Goal: Task Accomplishment & Management: Use online tool/utility

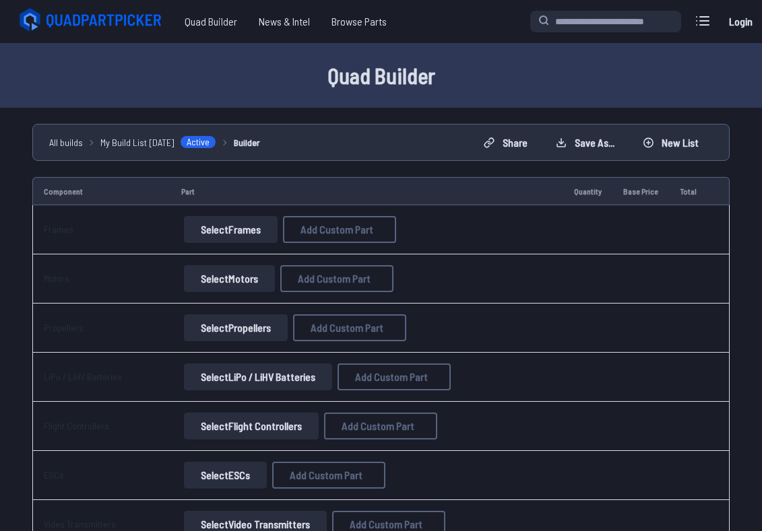
scroll to position [177, 0]
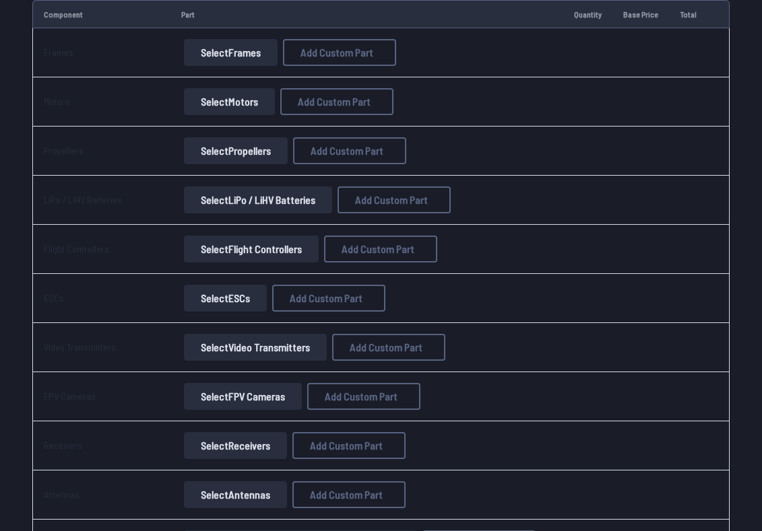
click at [254, 111] on button "Select Motors" at bounding box center [229, 101] width 91 height 27
click at [226, 108] on button "Select Motors" at bounding box center [229, 101] width 91 height 27
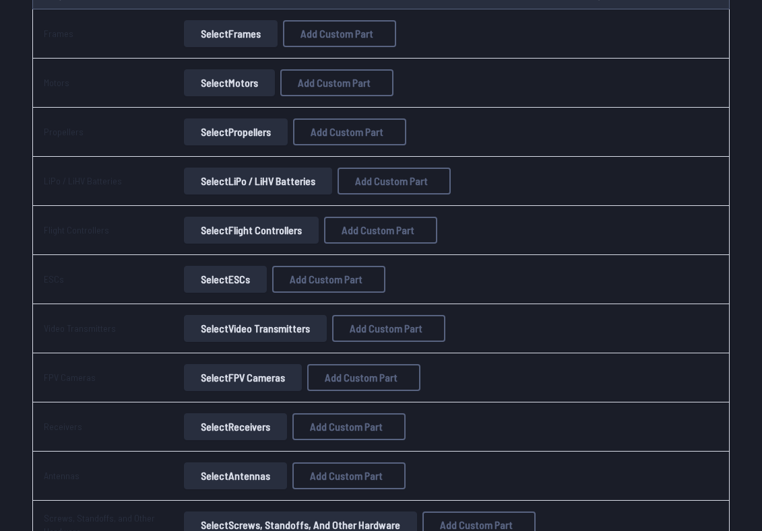
scroll to position [156, 1]
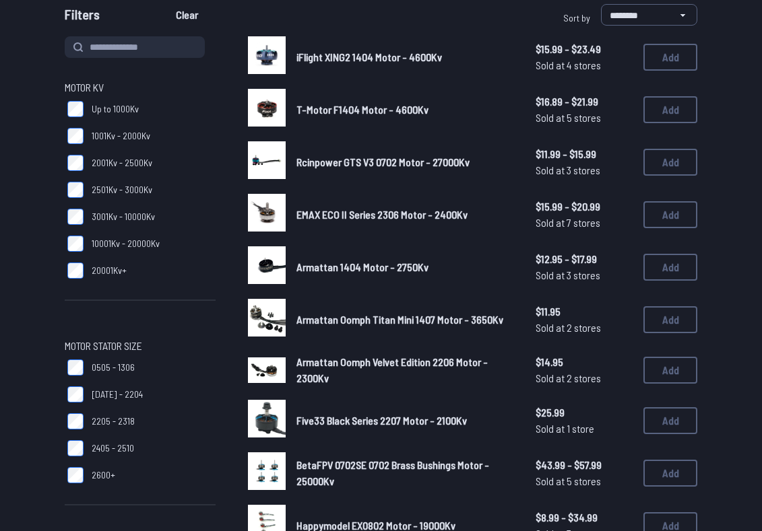
scroll to position [136, 0]
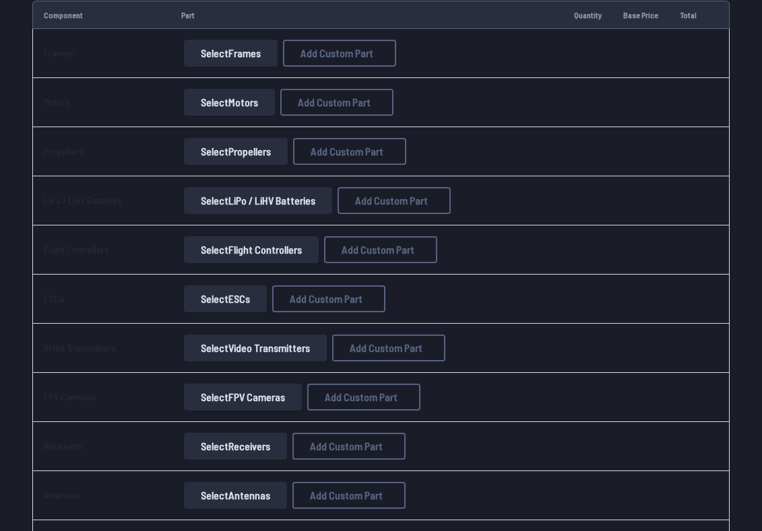
scroll to position [174, 0]
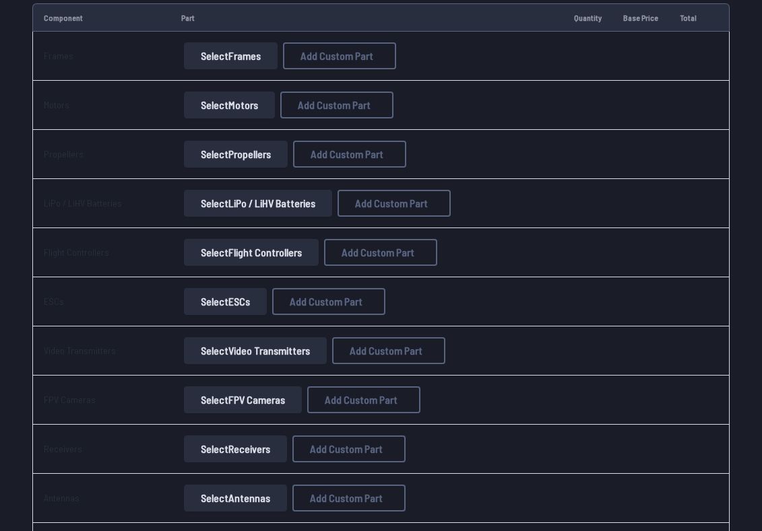
click at [228, 60] on button "Select Frames" at bounding box center [231, 55] width 94 height 27
click at [233, 58] on button "Select Frames" at bounding box center [231, 55] width 94 height 27
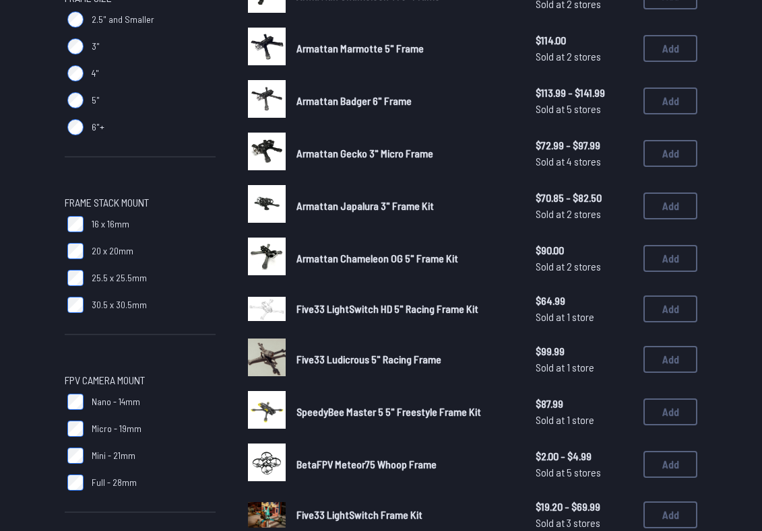
scroll to position [469, 0]
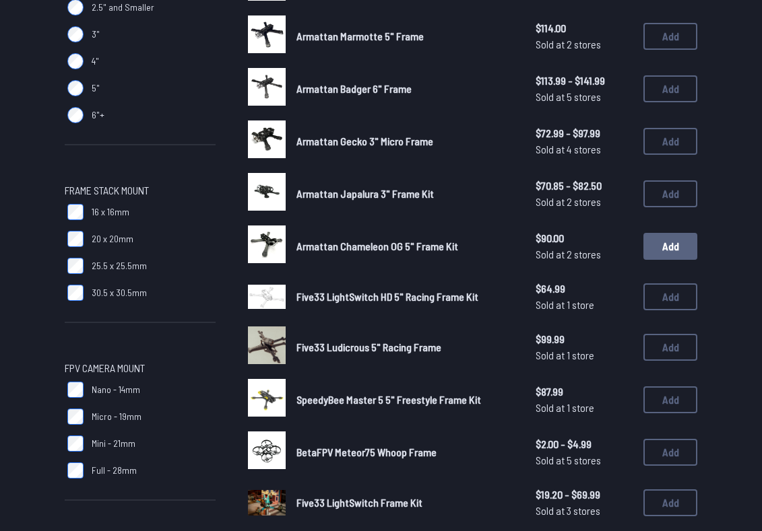
click at [681, 233] on button "Add" at bounding box center [670, 246] width 54 height 27
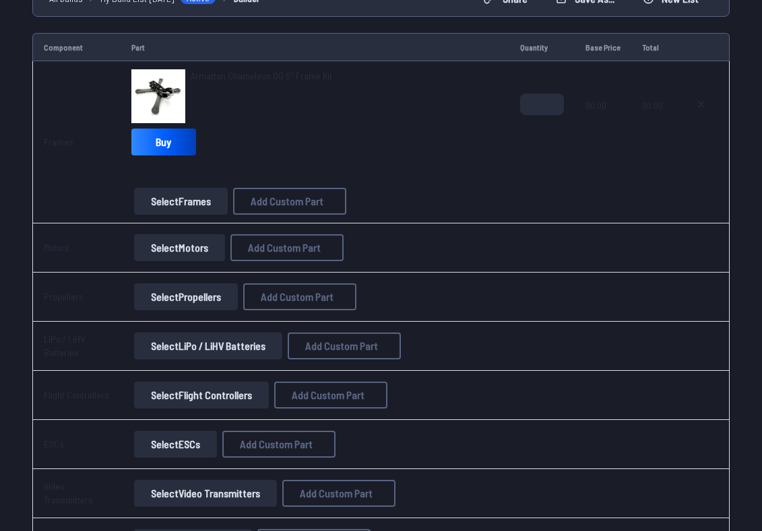
scroll to position [144, 0]
click at [178, 247] on button "Select Motors" at bounding box center [179, 247] width 91 height 27
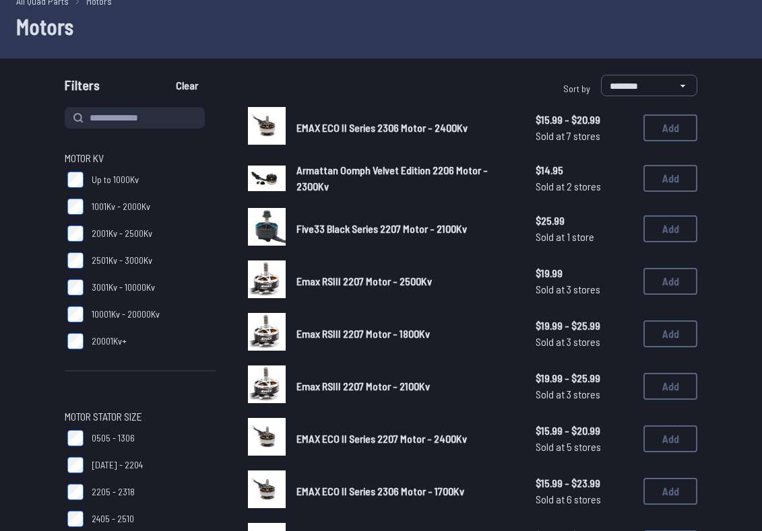
click at [77, 349] on label "20001Kv+" at bounding box center [140, 341] width 151 height 27
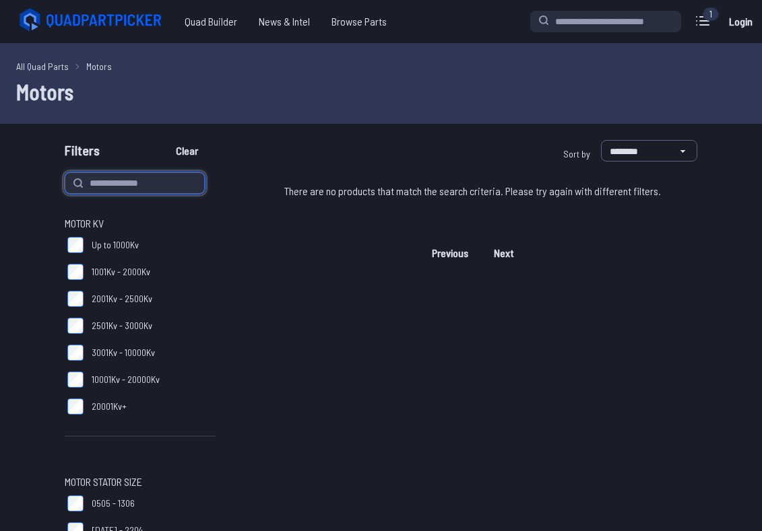
click at [139, 184] on input at bounding box center [135, 183] width 140 height 22
type input "*"
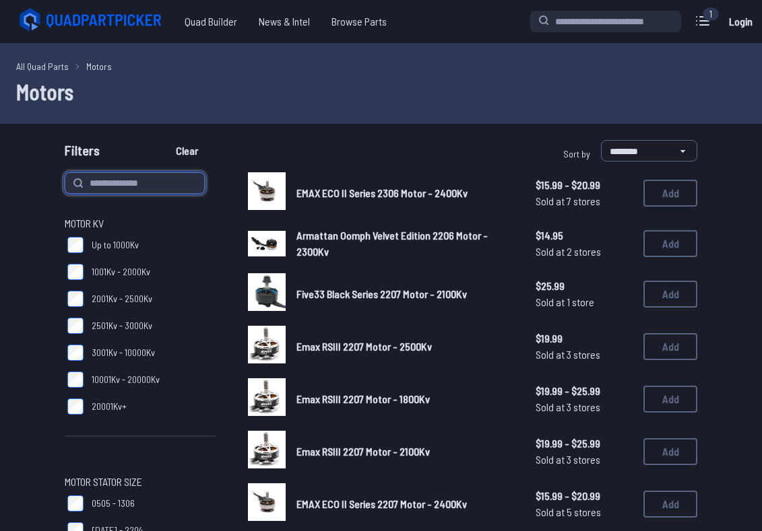
click at [189, 151] on button "Clear" at bounding box center [186, 151] width 45 height 22
click at [73, 388] on label "10001Kv - 20000Kv" at bounding box center [140, 379] width 151 height 27
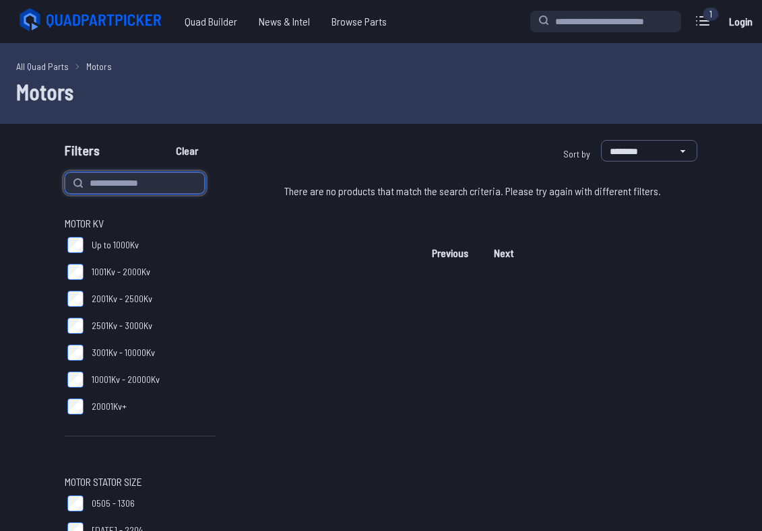
click at [149, 189] on input at bounding box center [135, 183] width 140 height 22
click at [189, 151] on button "Clear" at bounding box center [186, 151] width 45 height 22
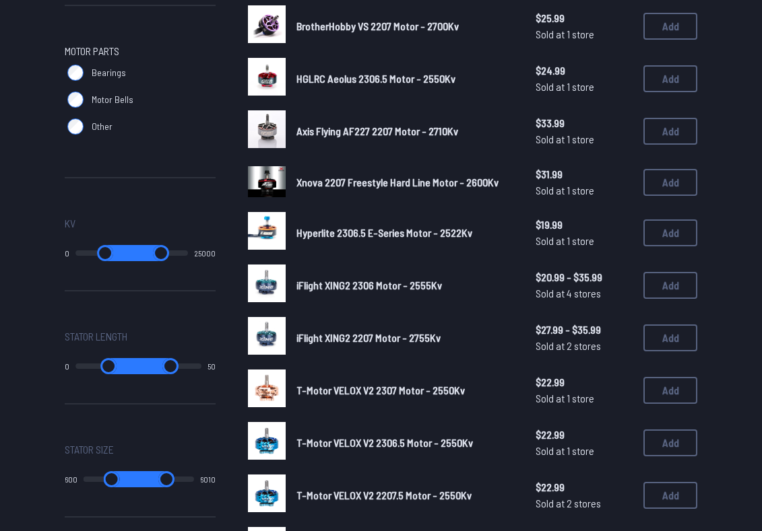
scroll to position [744, 0]
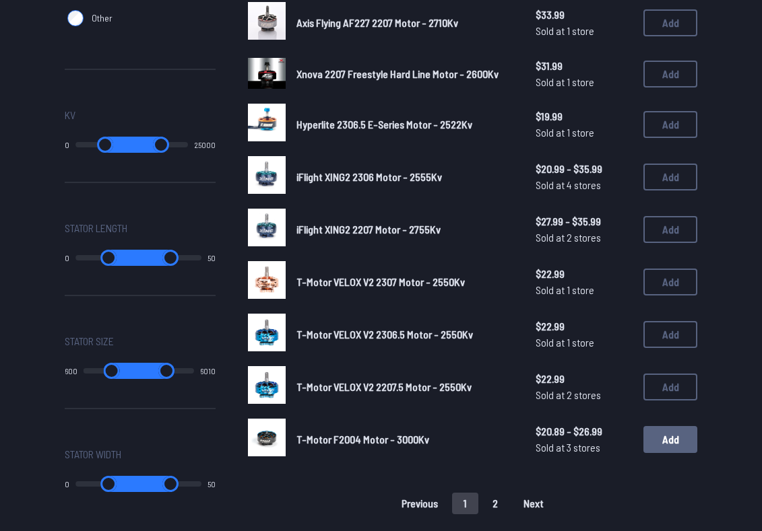
click at [669, 447] on button "Add" at bounding box center [670, 439] width 54 height 27
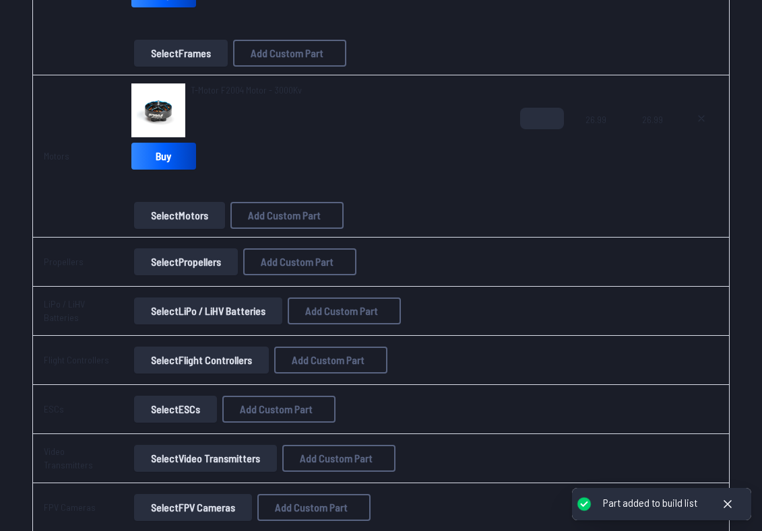
scroll to position [284, 0]
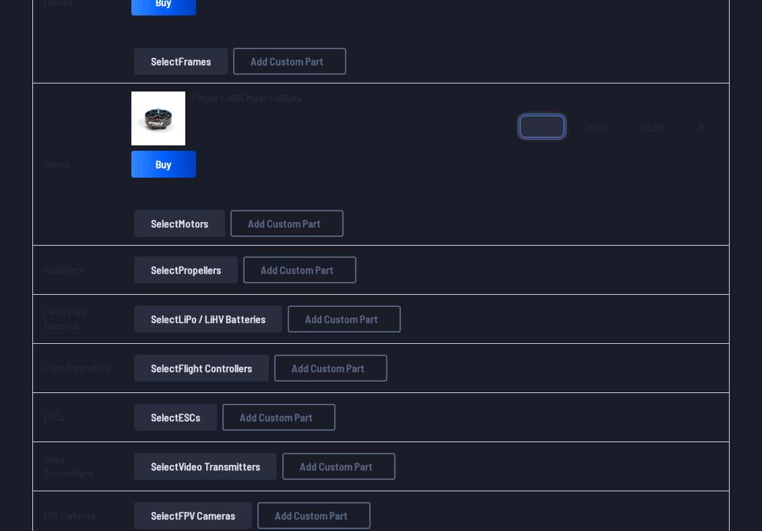
click at [549, 125] on input "*" at bounding box center [542, 127] width 44 height 22
type input "*"
click at [549, 125] on input "*" at bounding box center [542, 127] width 44 height 22
click at [484, 252] on td "Select Propellers Add Custom Part Add Custom Part Part name* Brand / Manufactur…" at bounding box center [315, 270] width 389 height 49
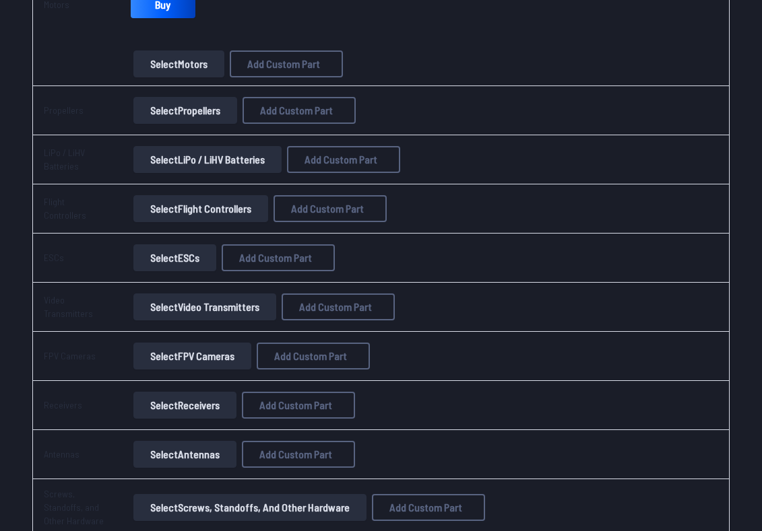
scroll to position [444, 0]
click at [184, 111] on button "Select Propellers" at bounding box center [185, 110] width 104 height 27
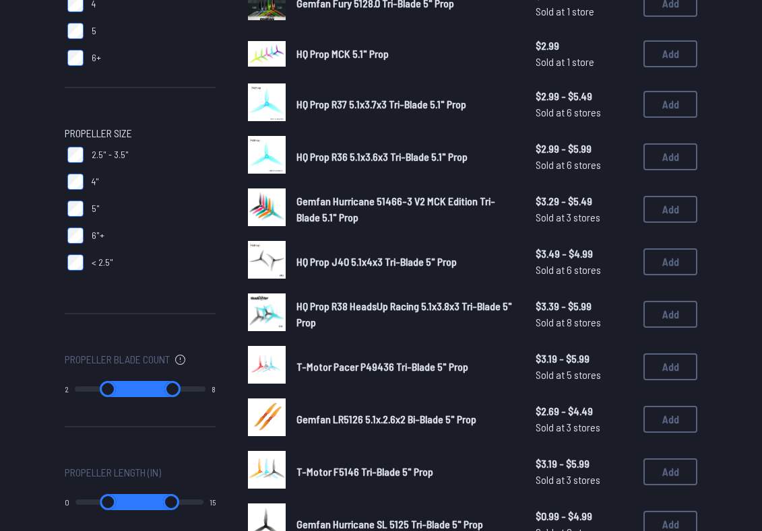
scroll to position [269, 0]
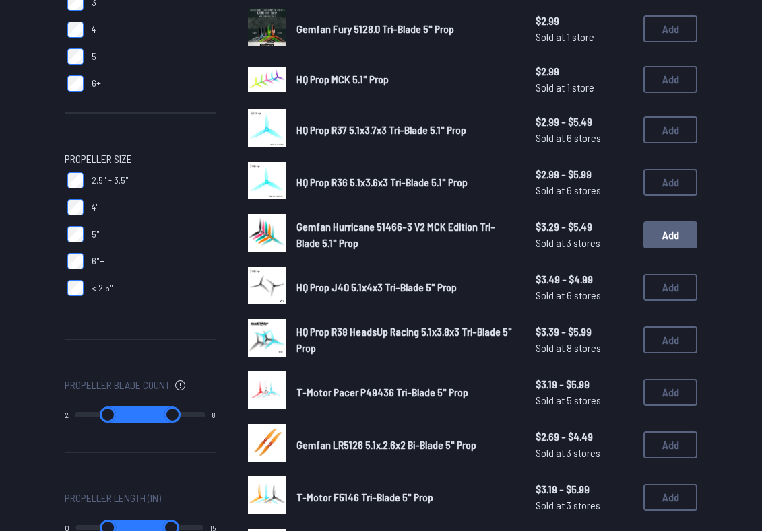
click at [669, 222] on button "Add" at bounding box center [670, 235] width 54 height 27
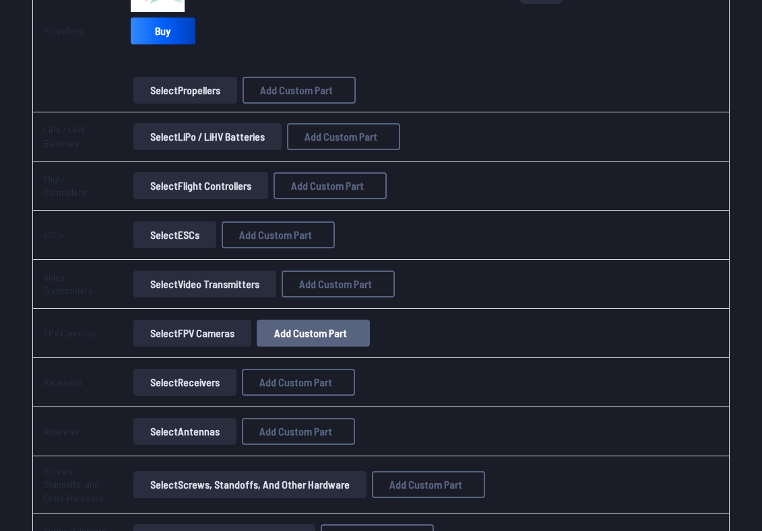
scroll to position [580, 0]
click at [232, 136] on button "Select LiPo / LiHV Batteries" at bounding box center [207, 136] width 148 height 27
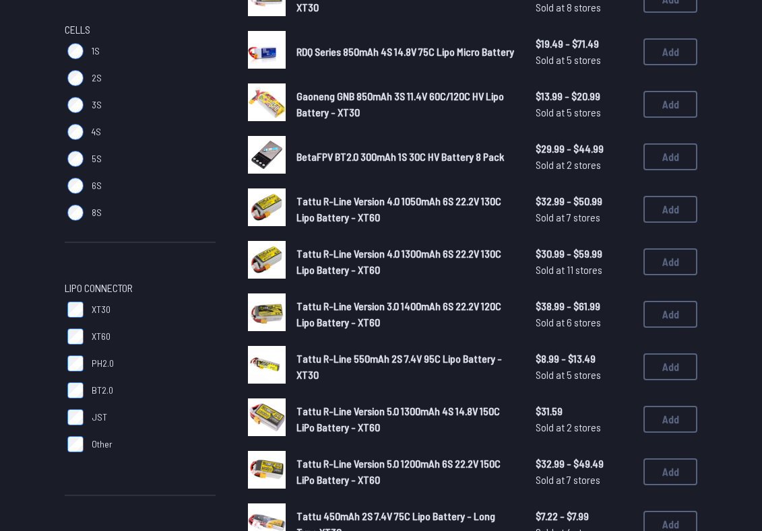
scroll to position [107, 0]
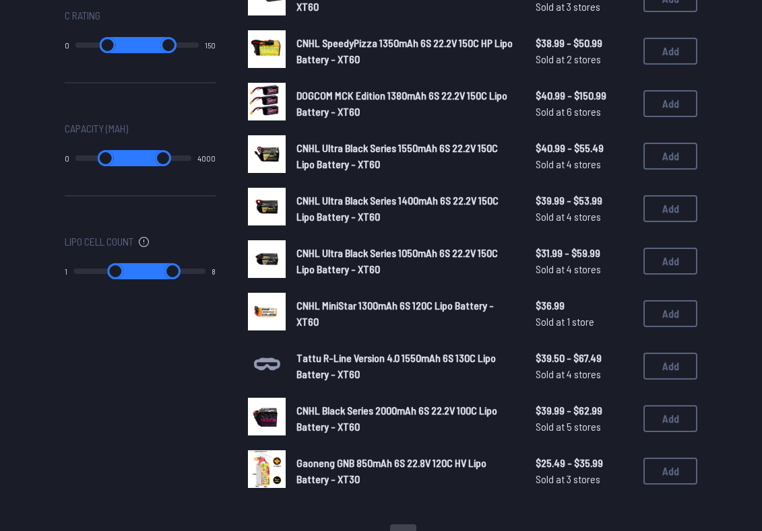
scroll to position [721, 0]
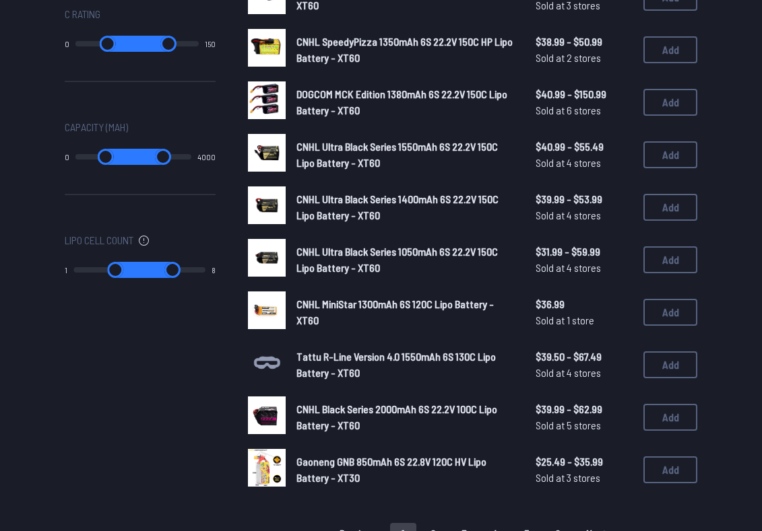
click at [433, 523] on button "2" at bounding box center [433, 534] width 28 height 22
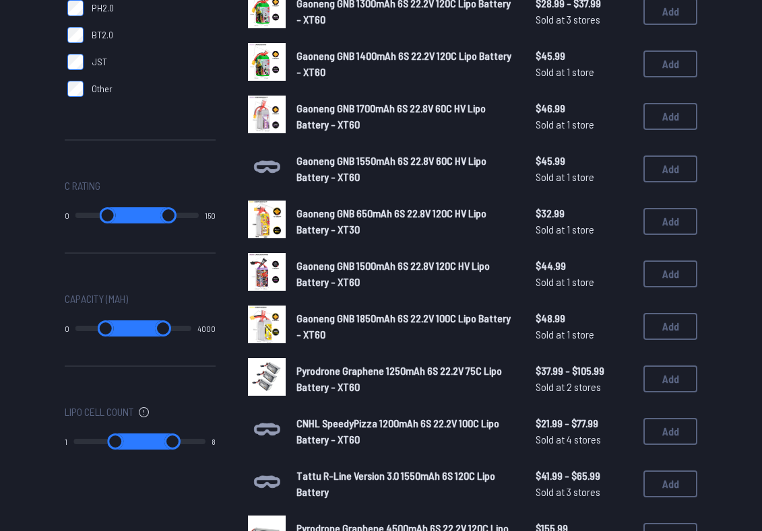
scroll to position [548, 0]
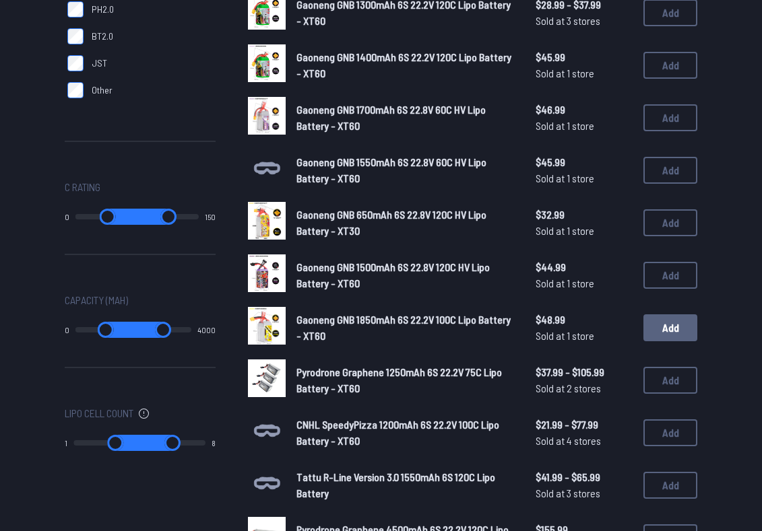
click at [666, 314] on button "Add" at bounding box center [670, 327] width 54 height 27
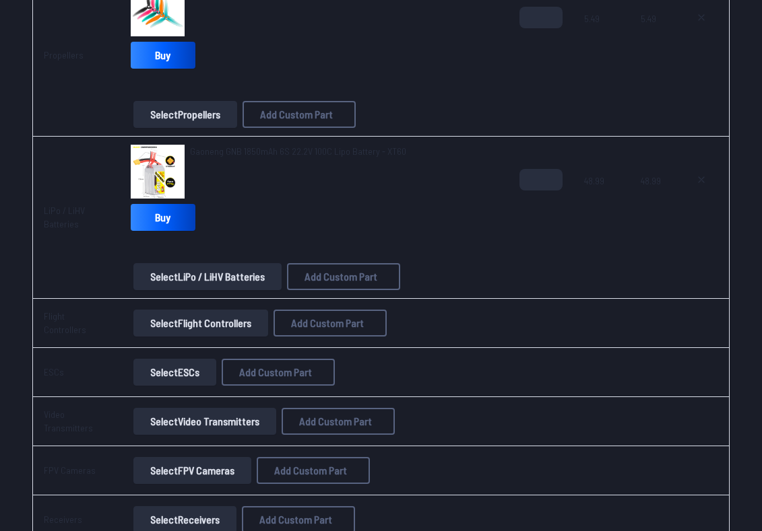
scroll to position [626, 0]
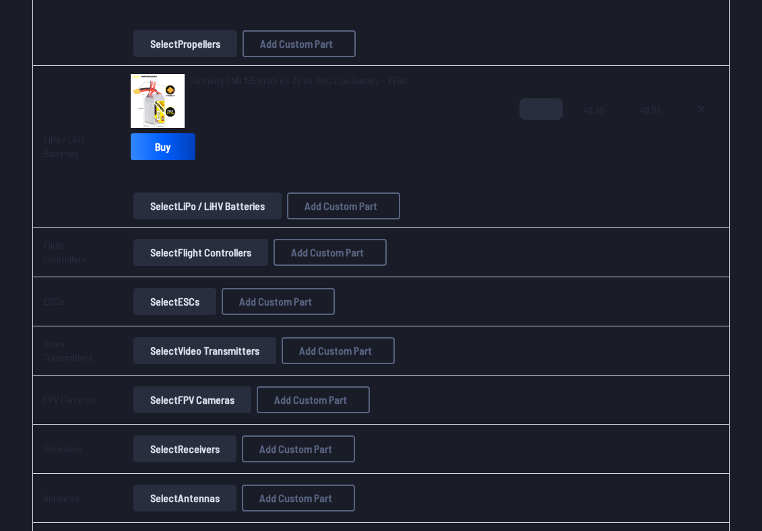
click at [217, 252] on button "Select Flight Controllers" at bounding box center [200, 252] width 135 height 27
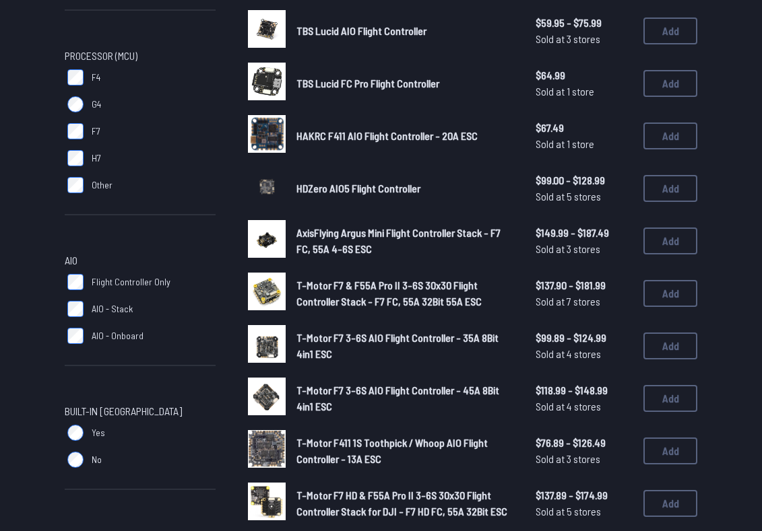
scroll to position [375, 1]
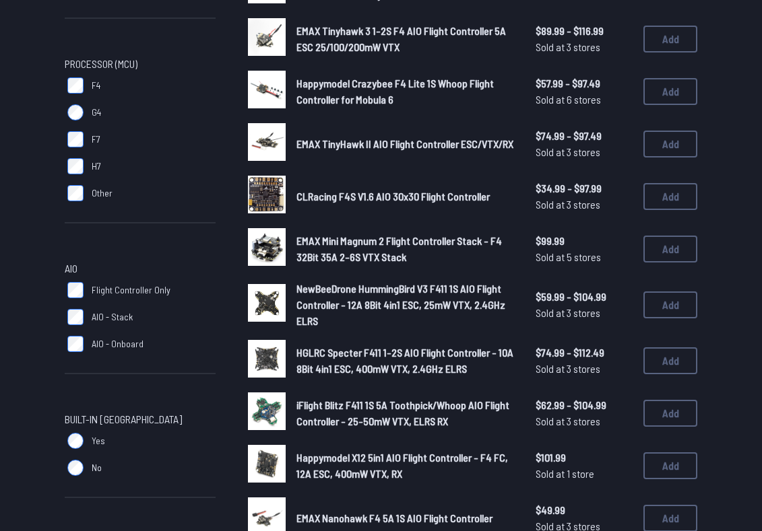
scroll to position [364, 0]
click at [651, 187] on button "Add" at bounding box center [670, 196] width 54 height 27
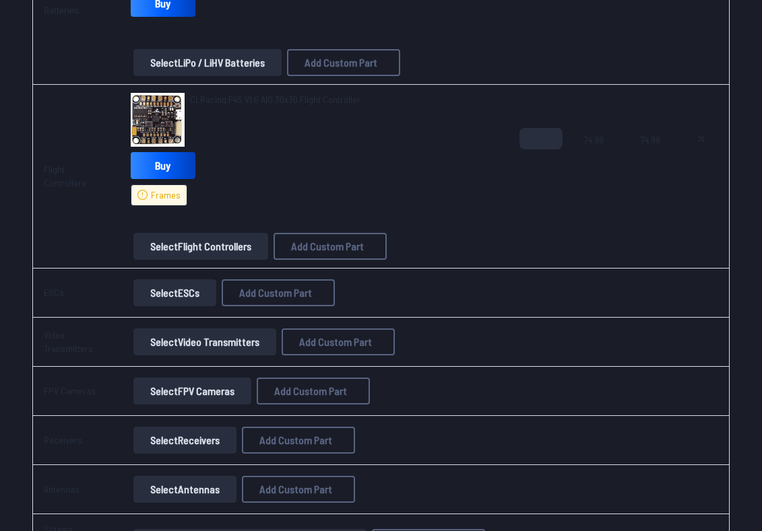
scroll to position [849, 0]
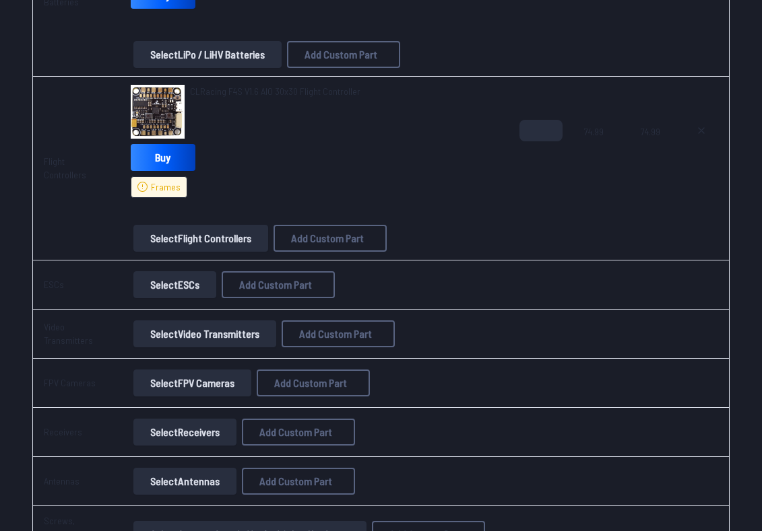
click at [195, 288] on button "Select ESCs" at bounding box center [174, 284] width 83 height 27
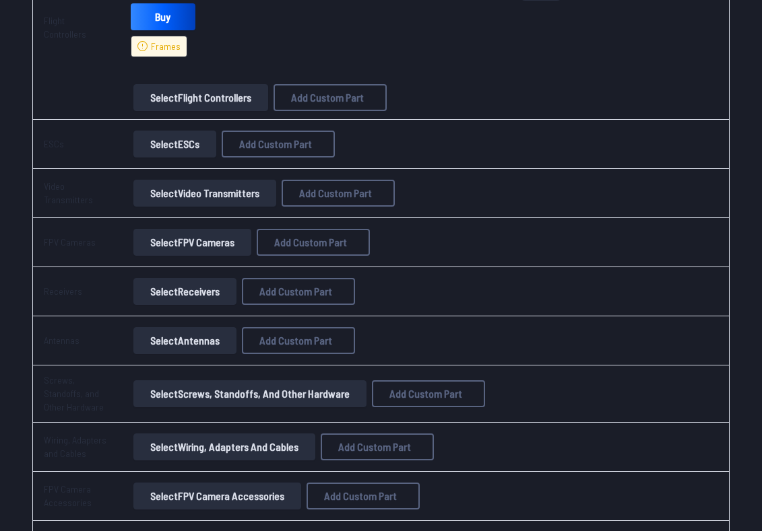
scroll to position [1006, 0]
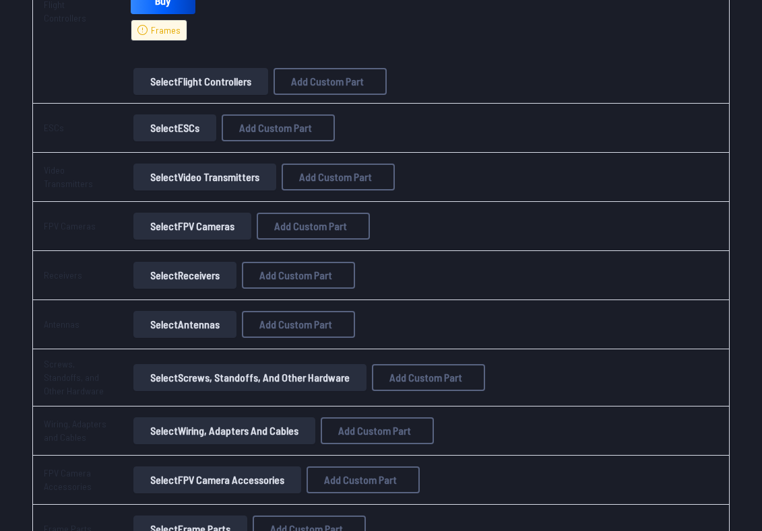
click at [189, 225] on button "Select FPV Cameras" at bounding box center [192, 226] width 118 height 27
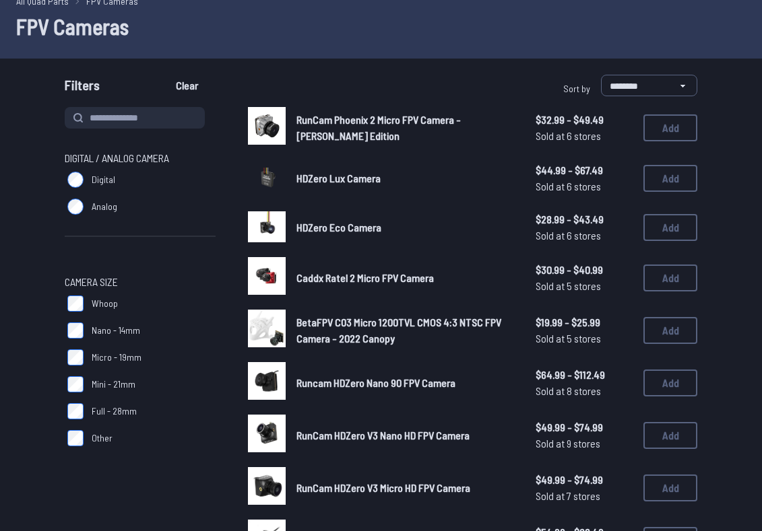
scroll to position [58, 0]
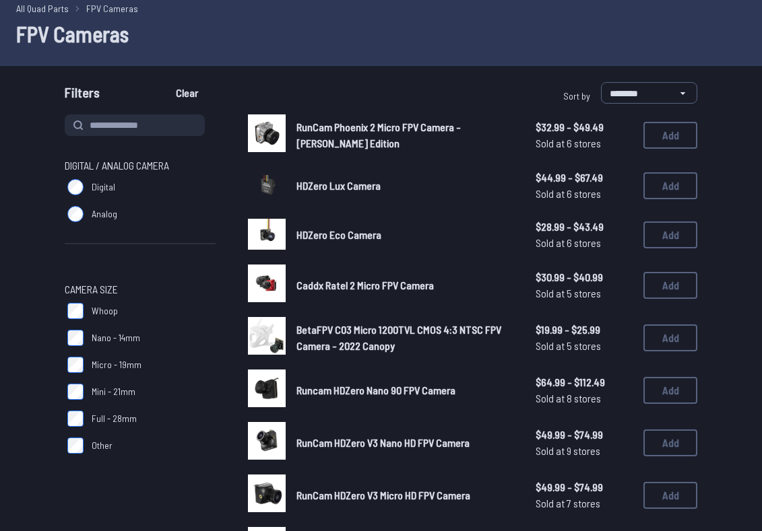
click at [113, 369] on span "Micro - 19mm" at bounding box center [117, 364] width 50 height 13
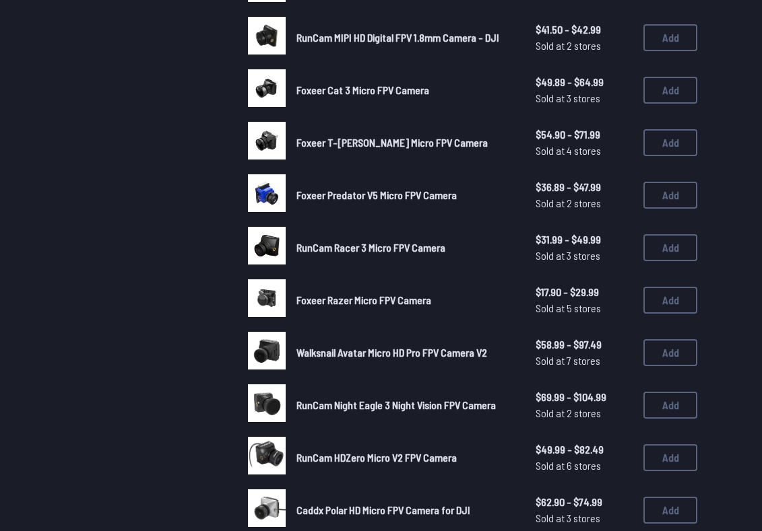
scroll to position [627, 0]
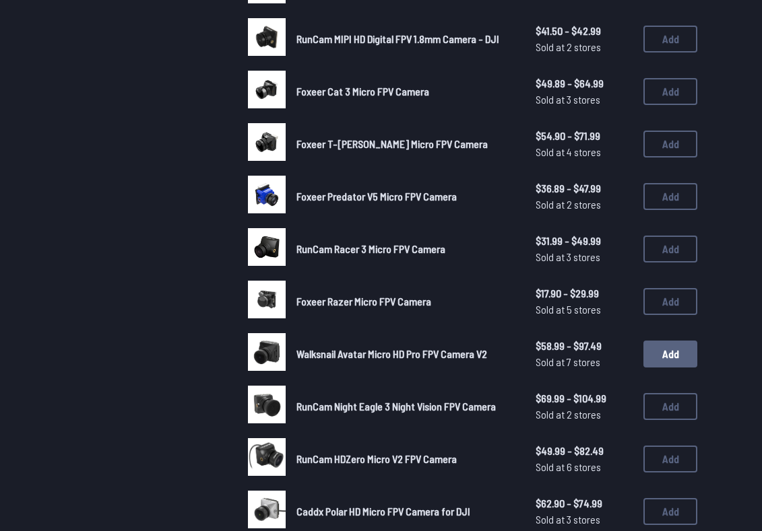
click at [662, 341] on button "Add" at bounding box center [670, 354] width 54 height 27
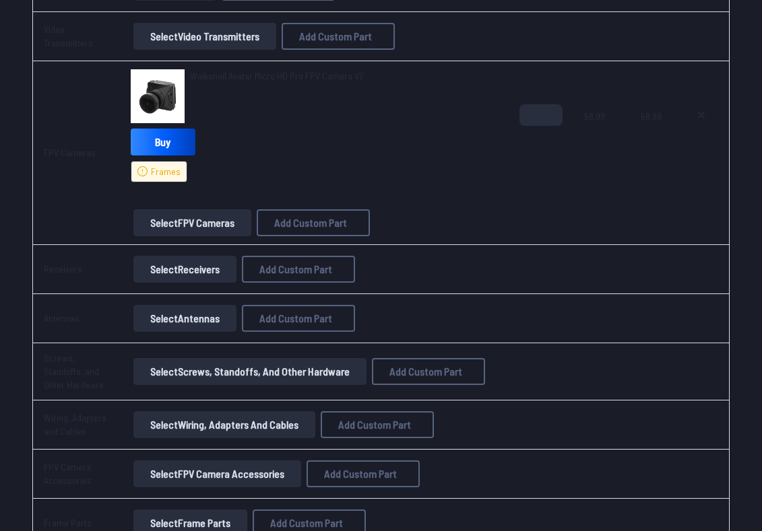
scroll to position [1147, 0]
click at [168, 274] on button "Select Receivers" at bounding box center [184, 269] width 103 height 27
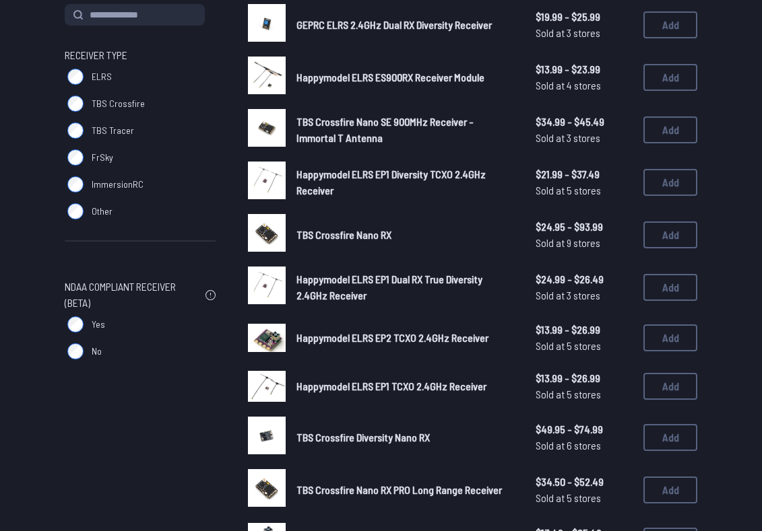
scroll to position [189, 0]
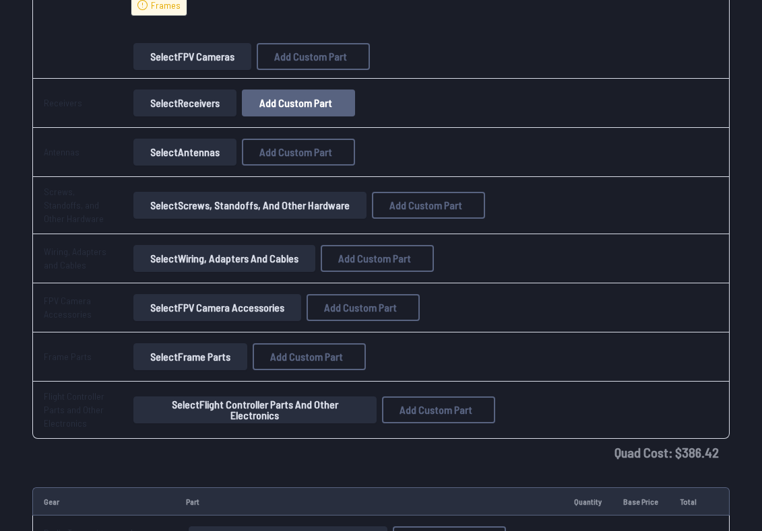
scroll to position [1314, 0]
click at [224, 159] on button "Select Antennas" at bounding box center [184, 151] width 103 height 27
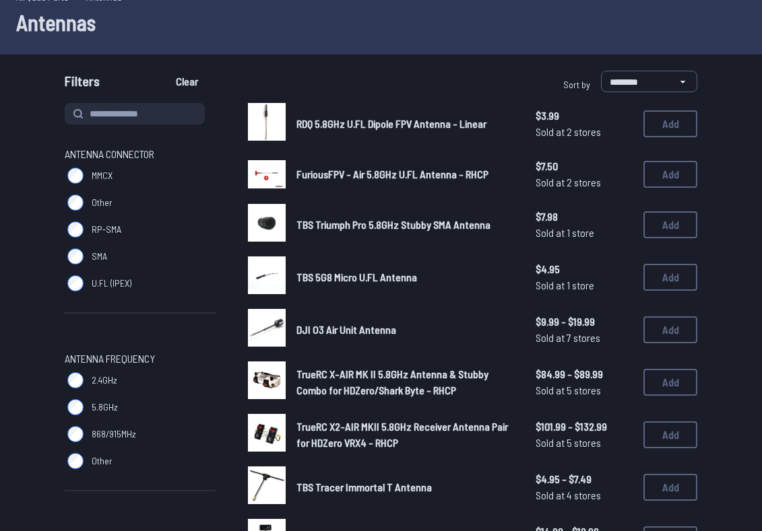
scroll to position [69, 0]
click at [652, 280] on button "Add" at bounding box center [670, 277] width 54 height 27
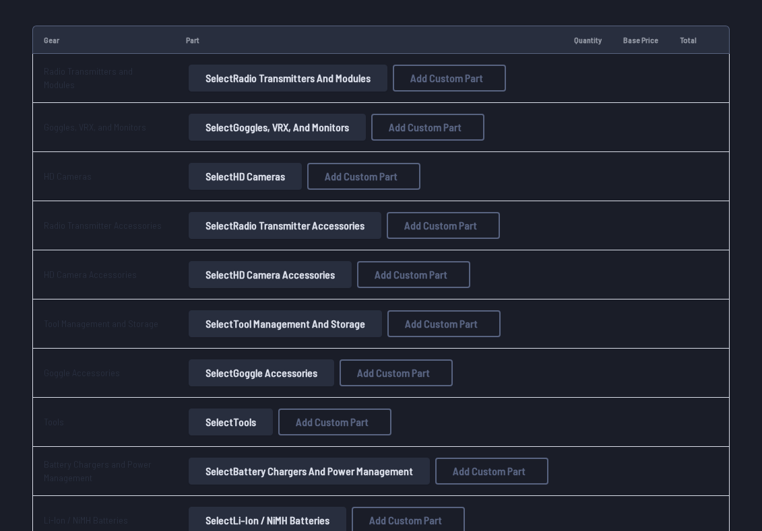
scroll to position [1888, 0]
click at [306, 84] on button "Select Radio Transmitters and Modules" at bounding box center [288, 78] width 199 height 27
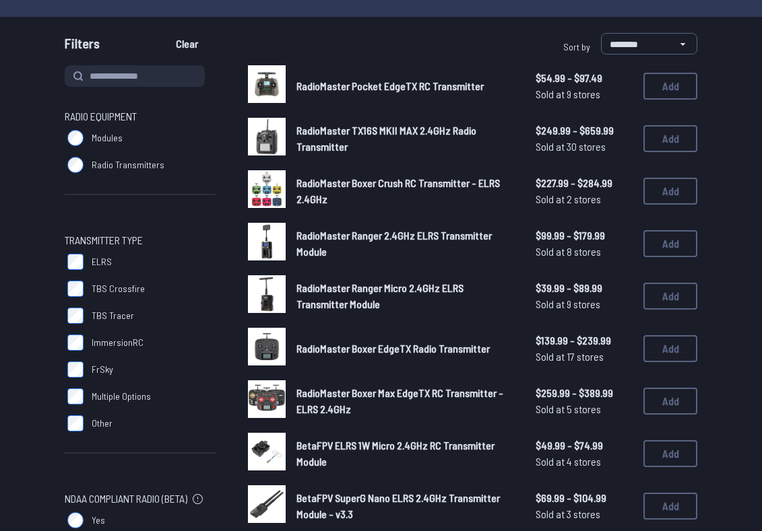
scroll to position [67, 0]
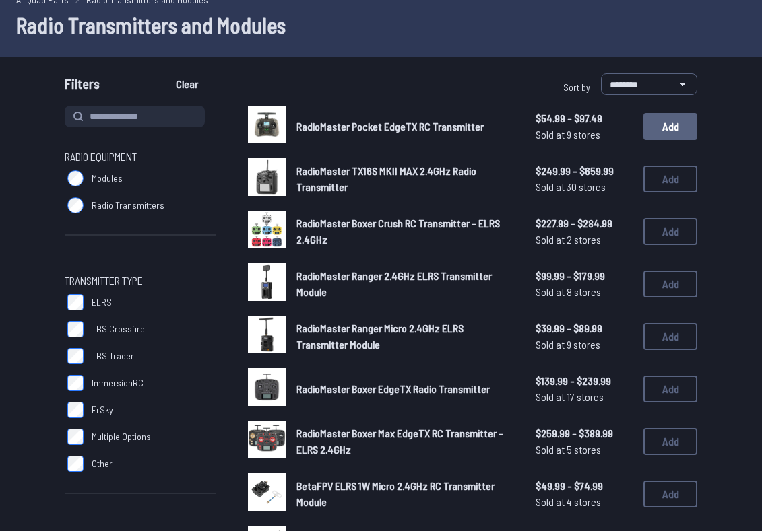
click at [686, 129] on button "Add" at bounding box center [670, 126] width 54 height 27
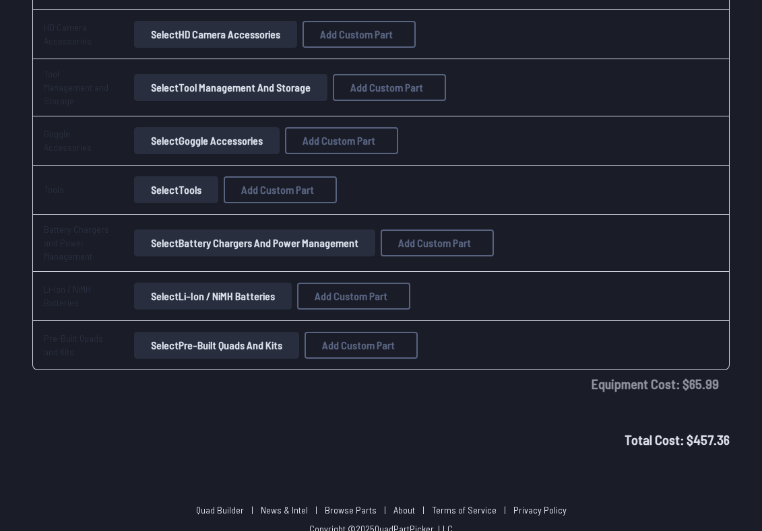
scroll to position [2249, 0]
